Goal: Navigation & Orientation: Find specific page/section

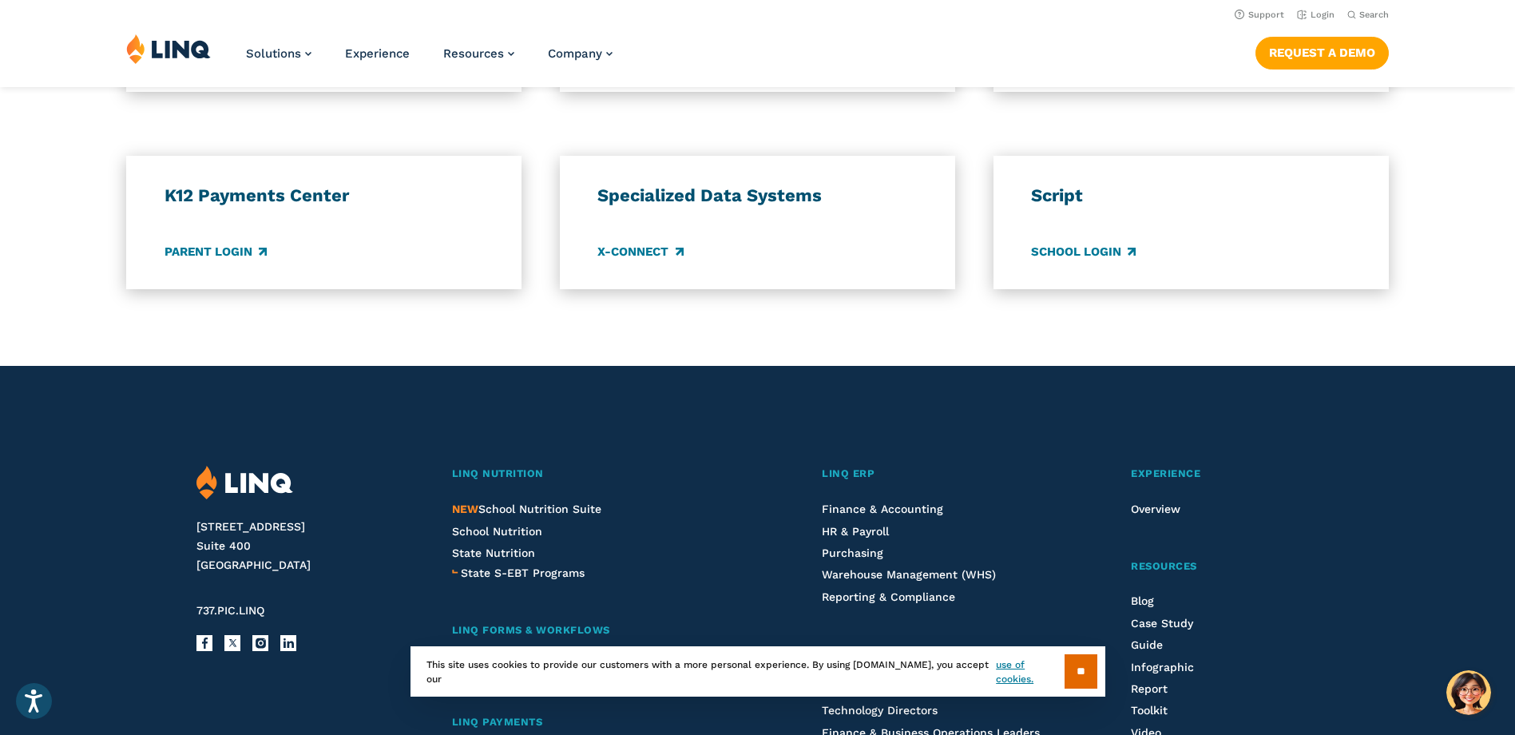
scroll to position [1357, 0]
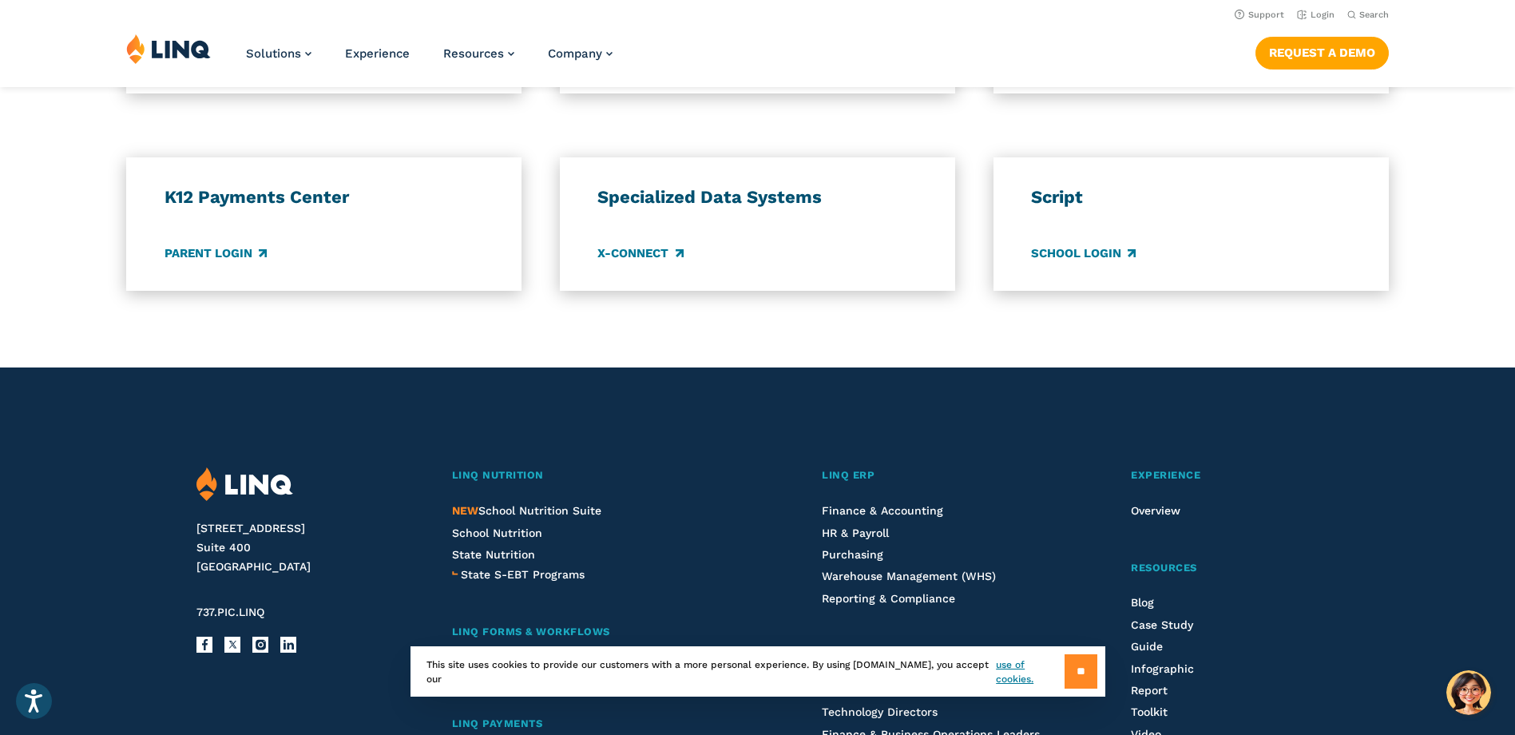
click at [1070, 671] on input "**" at bounding box center [1080, 671] width 33 height 34
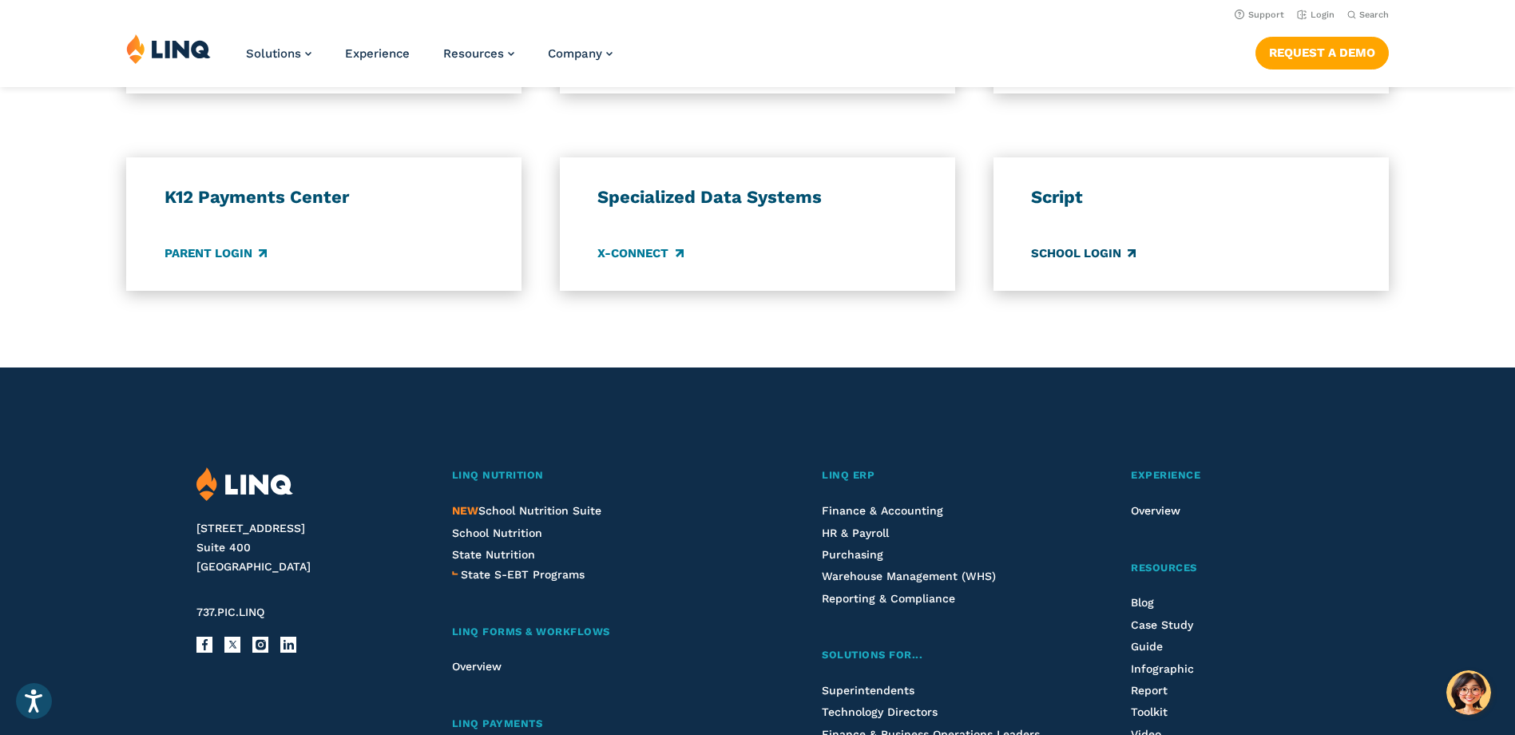
click at [1131, 255] on link "School Login" at bounding box center [1083, 253] width 105 height 18
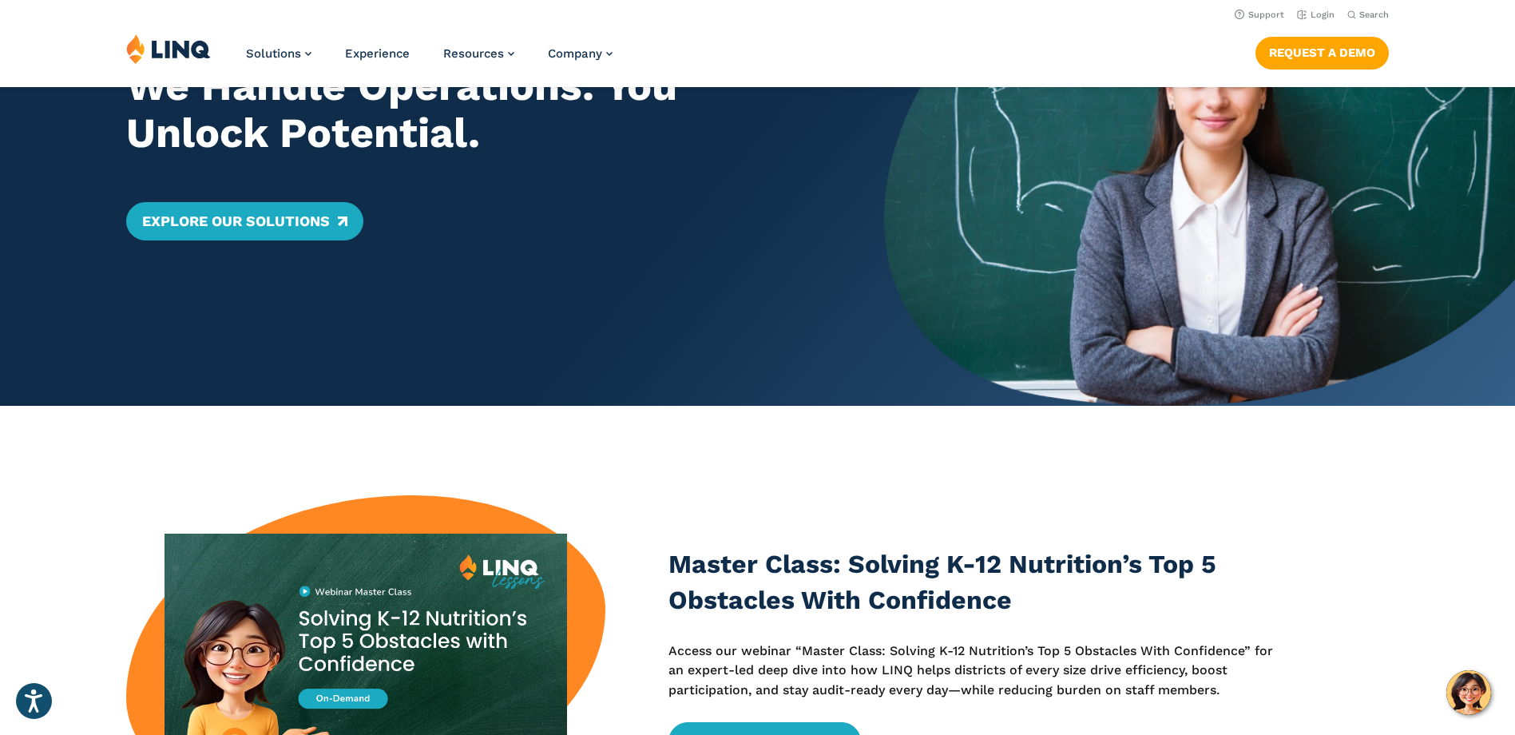
scroll to position [206, 0]
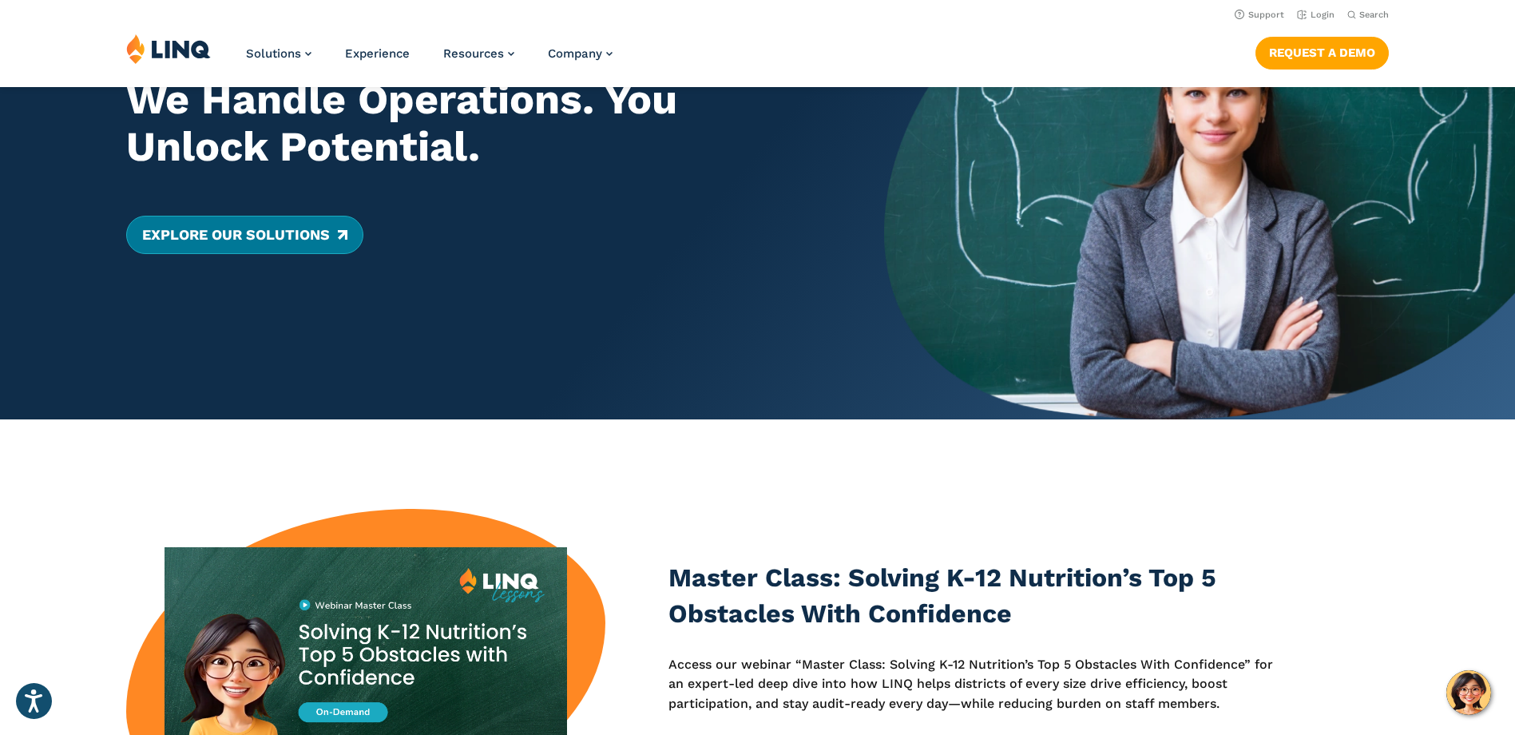
click at [336, 228] on link "Explore Our Solutions" at bounding box center [244, 235] width 237 height 38
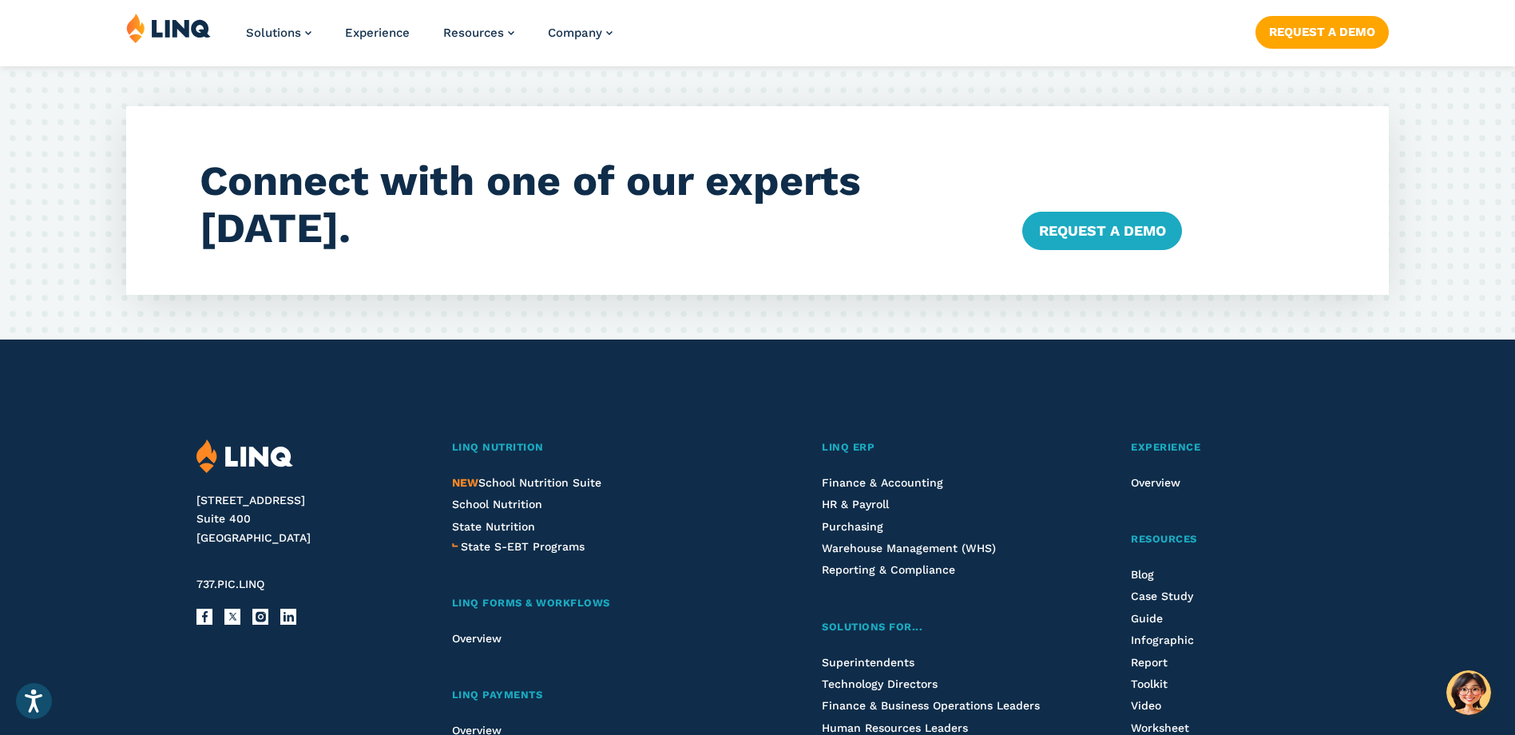
scroll to position [3034, 0]
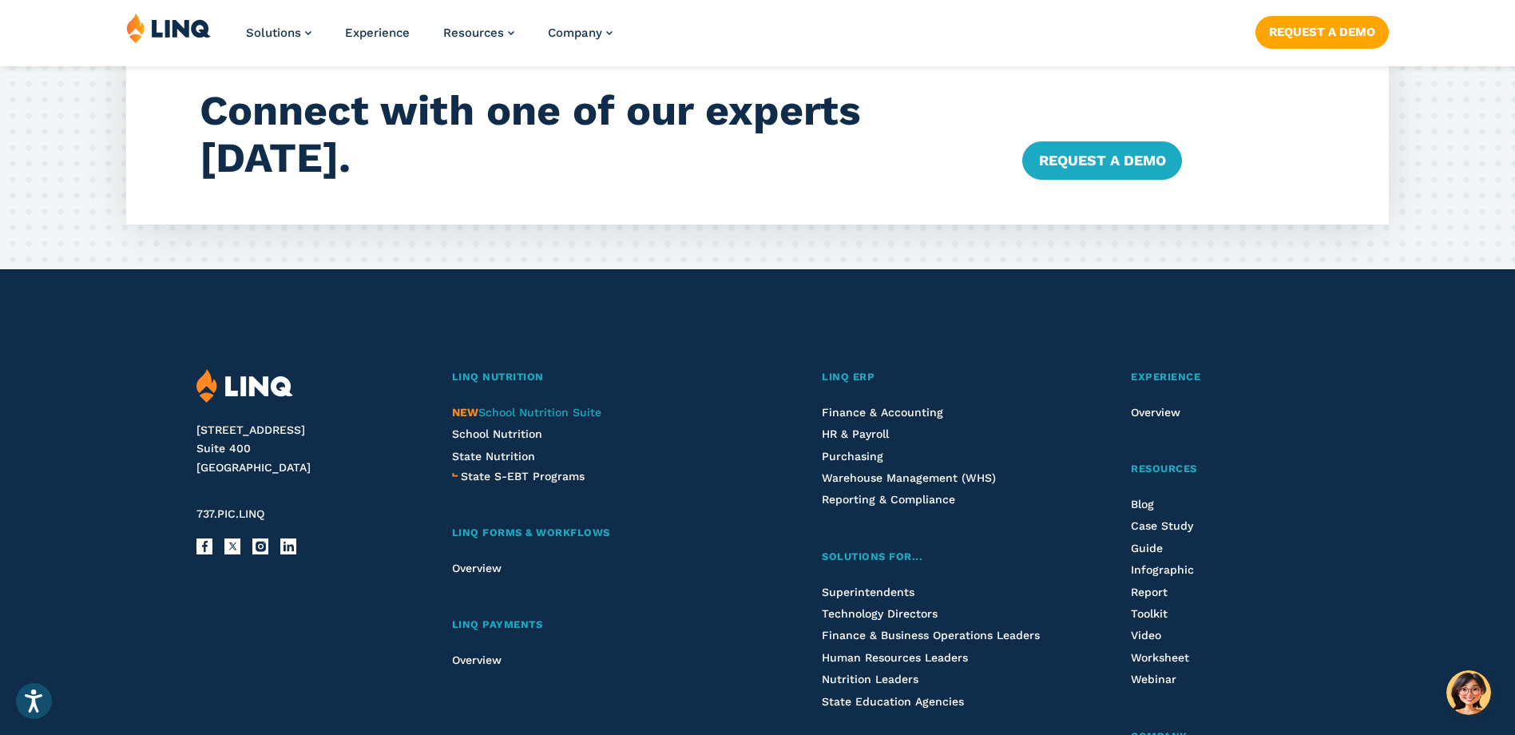
click at [509, 414] on span "NEW School Nutrition Suite" at bounding box center [526, 412] width 149 height 13
